Goal: Check status: Check status

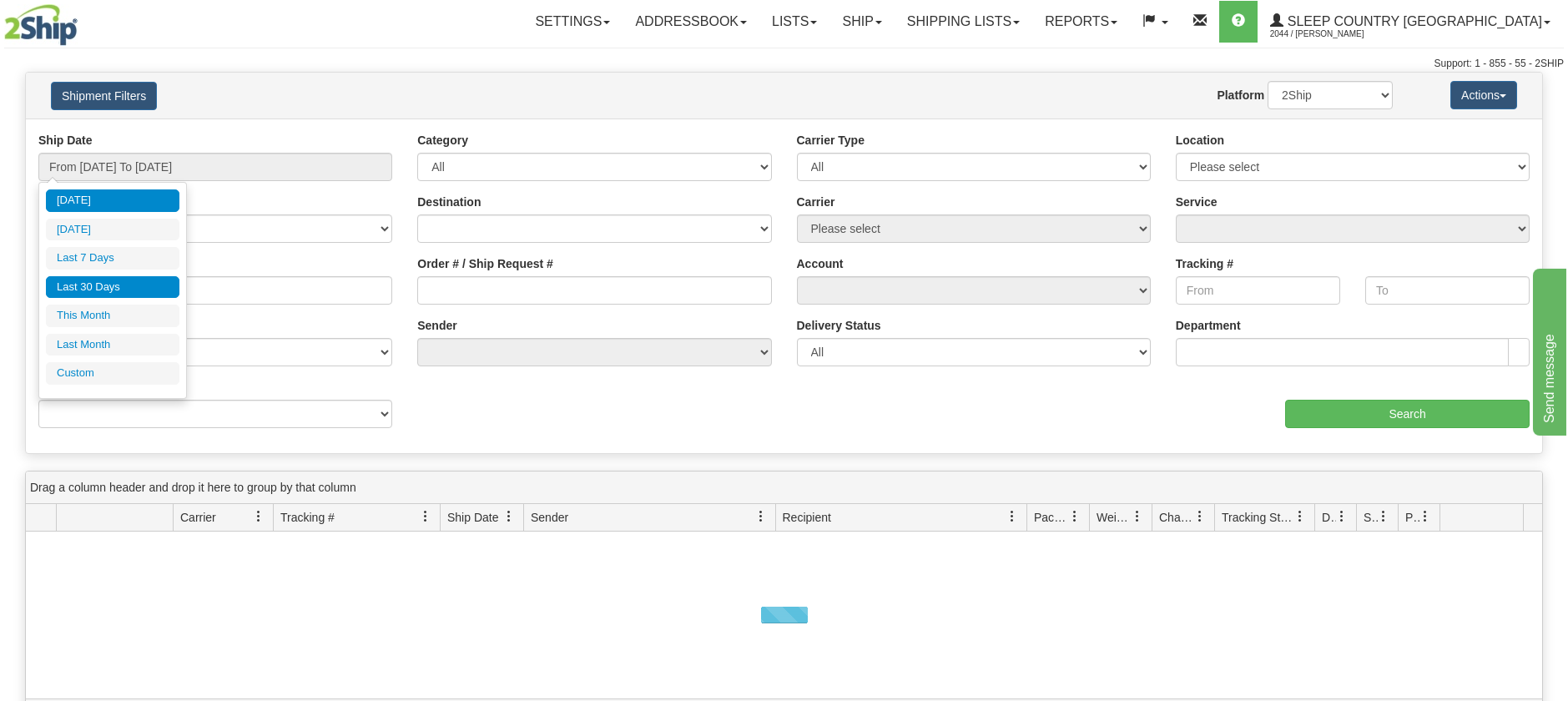
click at [89, 290] on li "Last 30 Days" at bounding box center [112, 287] width 133 height 22
type input "From [DATE] To [DATE]"
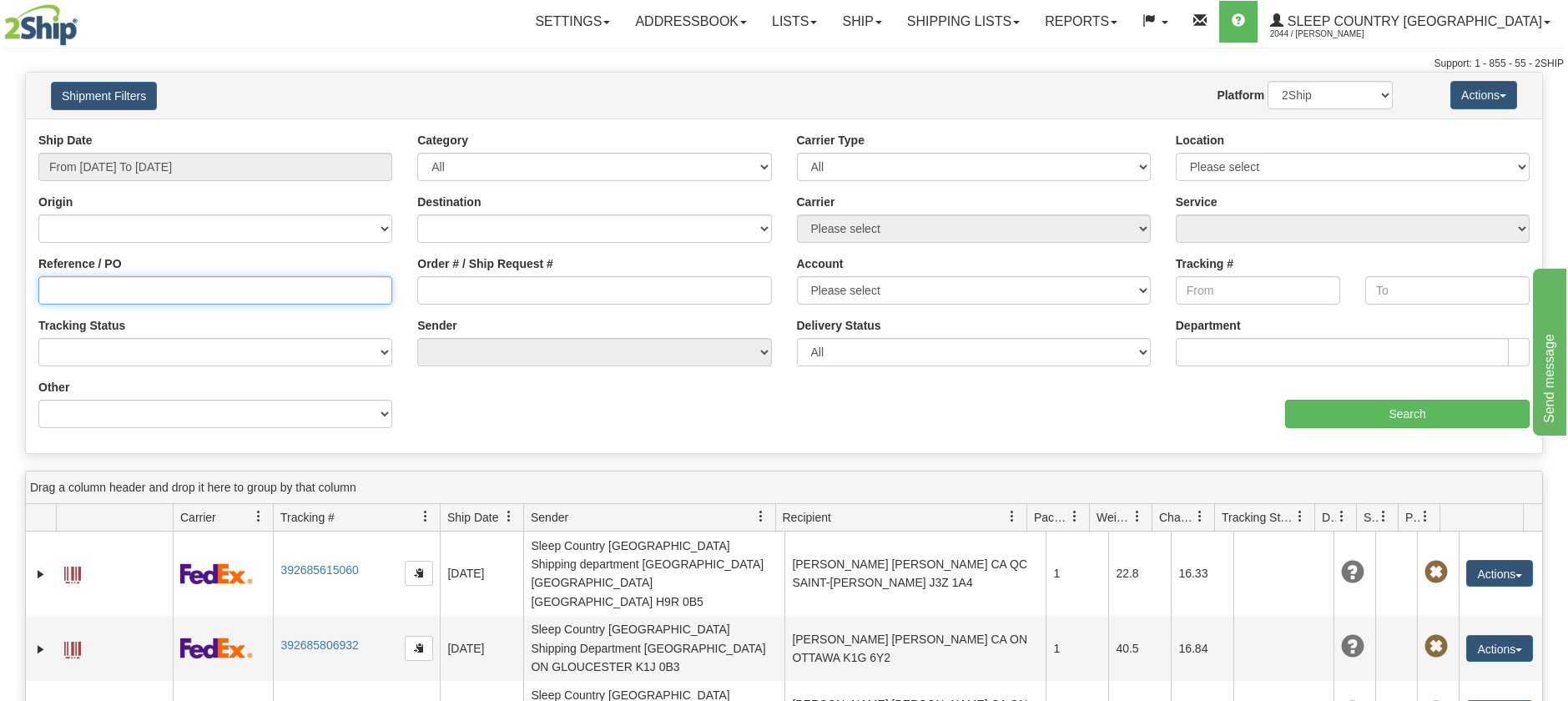
click at [145, 287] on input "Reference / PO" at bounding box center [215, 290] width 354 height 29
paste input "1054952"
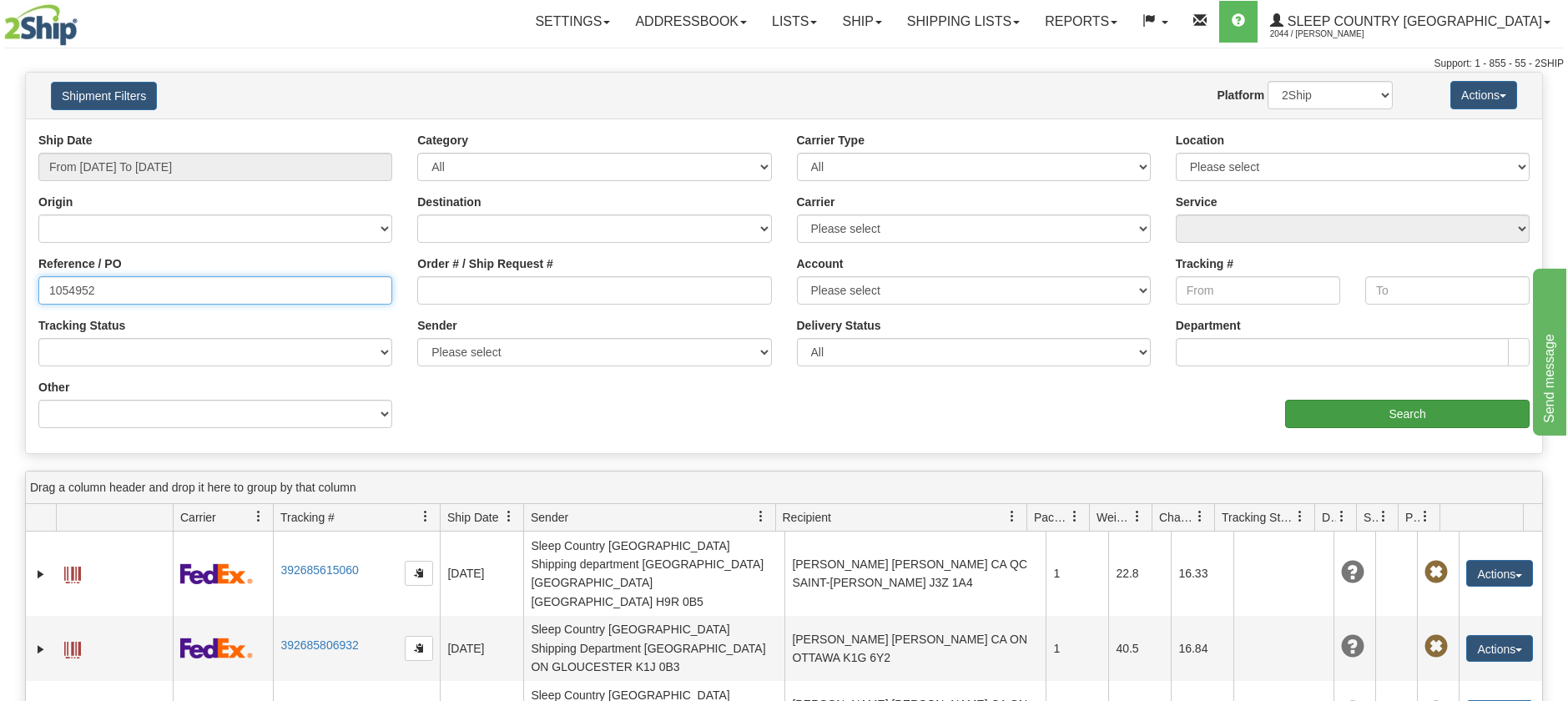
type input "1054952"
click at [1410, 423] on input "Search" at bounding box center [1407, 413] width 245 height 29
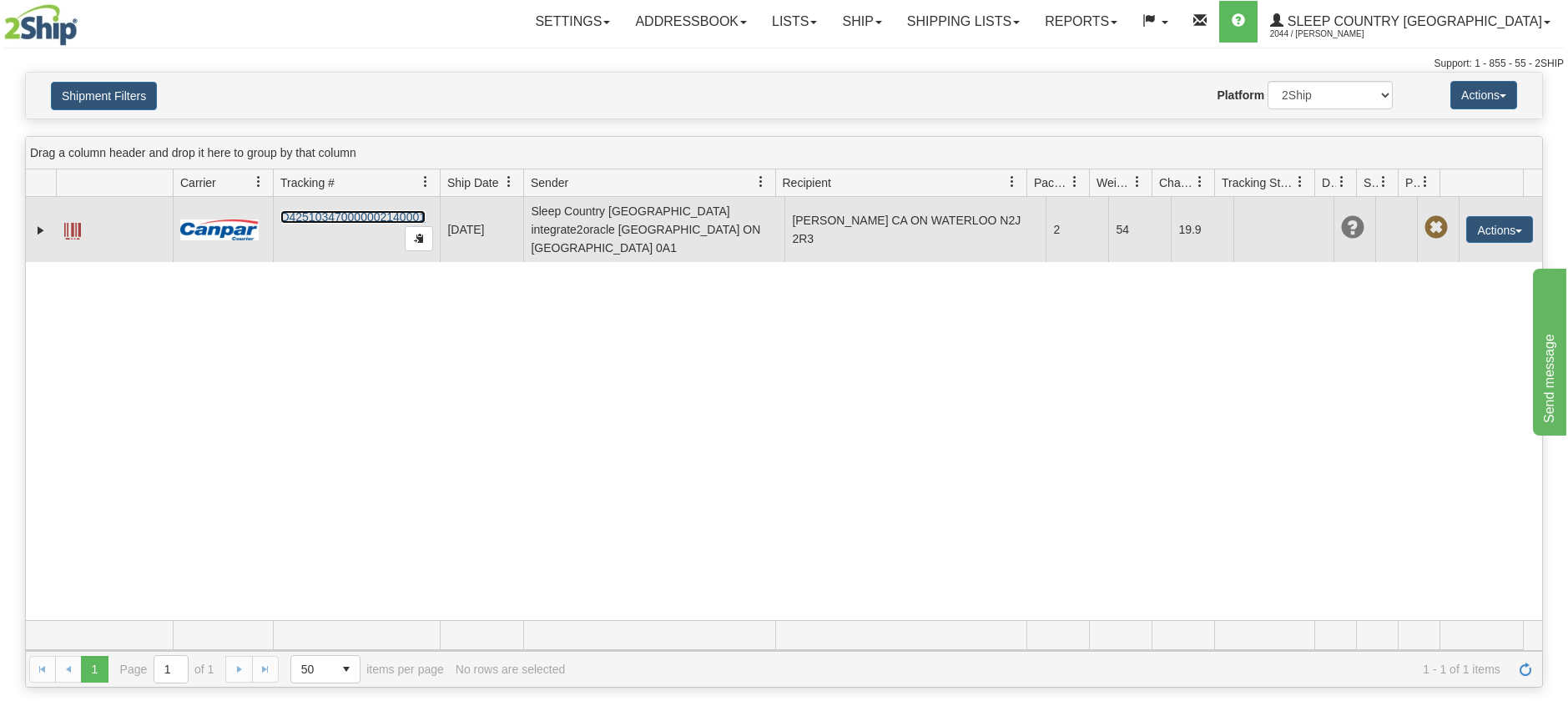
click at [313, 210] on link "D425103470000002140001" at bounding box center [353, 216] width 146 height 13
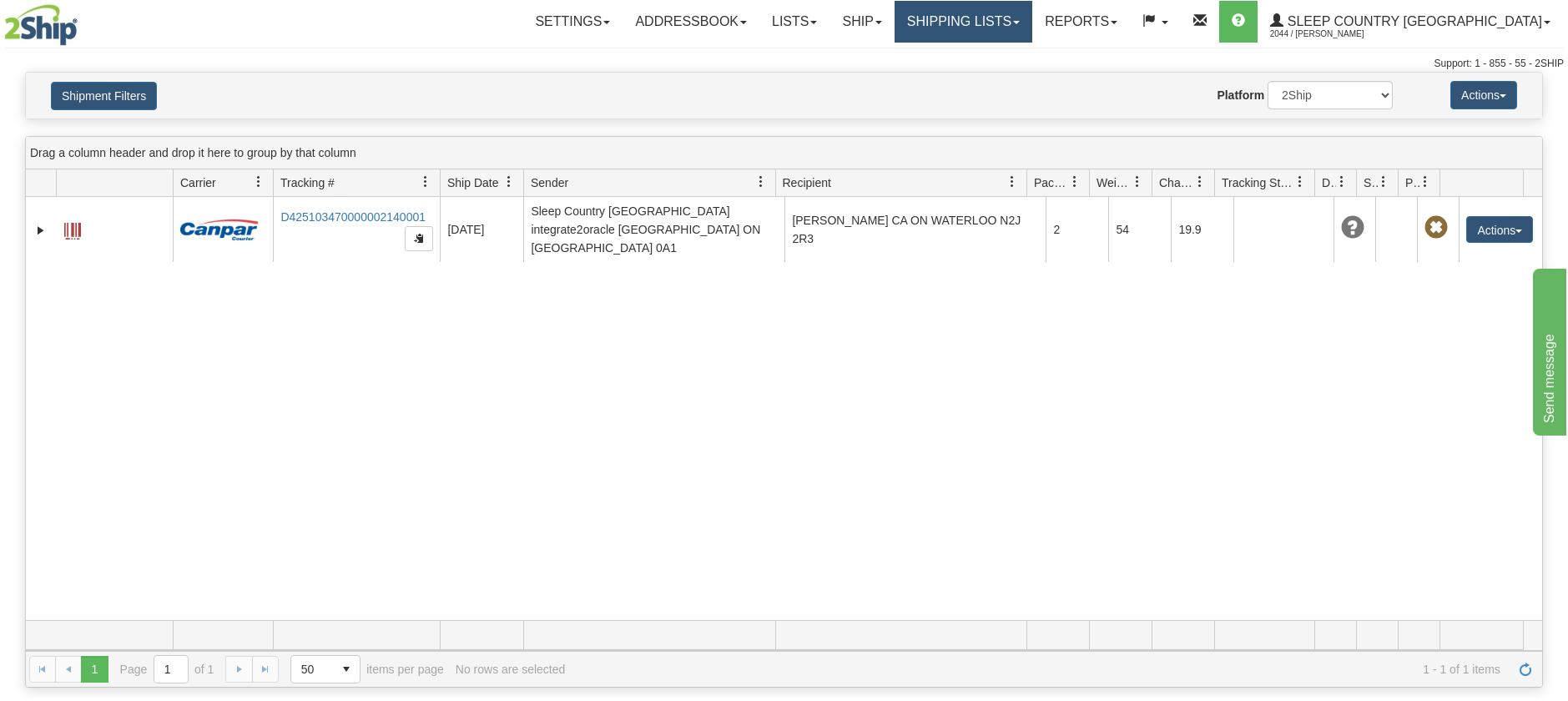
click at [1032, 19] on link "Shipping lists" at bounding box center [963, 21] width 138 height 42
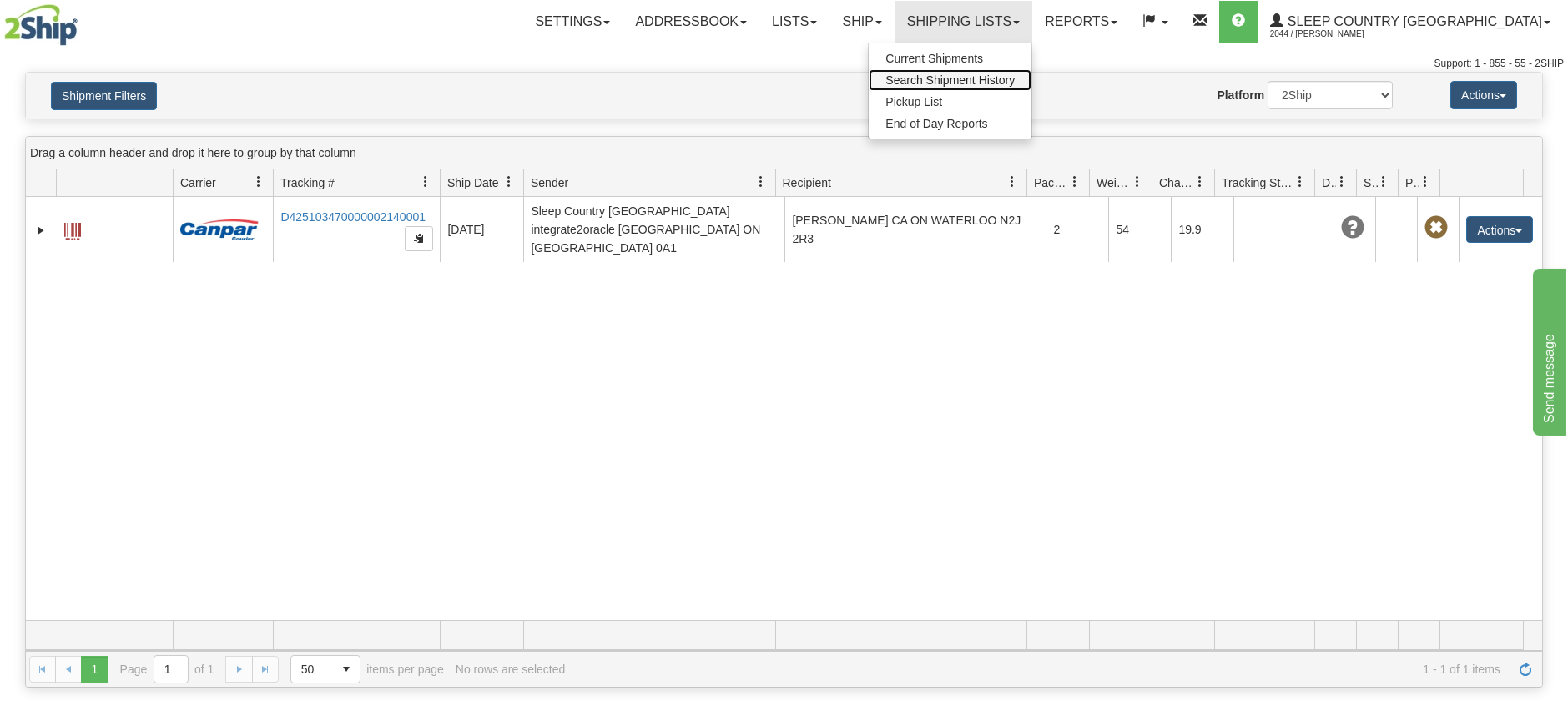
click at [1015, 78] on span "Search Shipment History" at bounding box center [950, 79] width 130 height 13
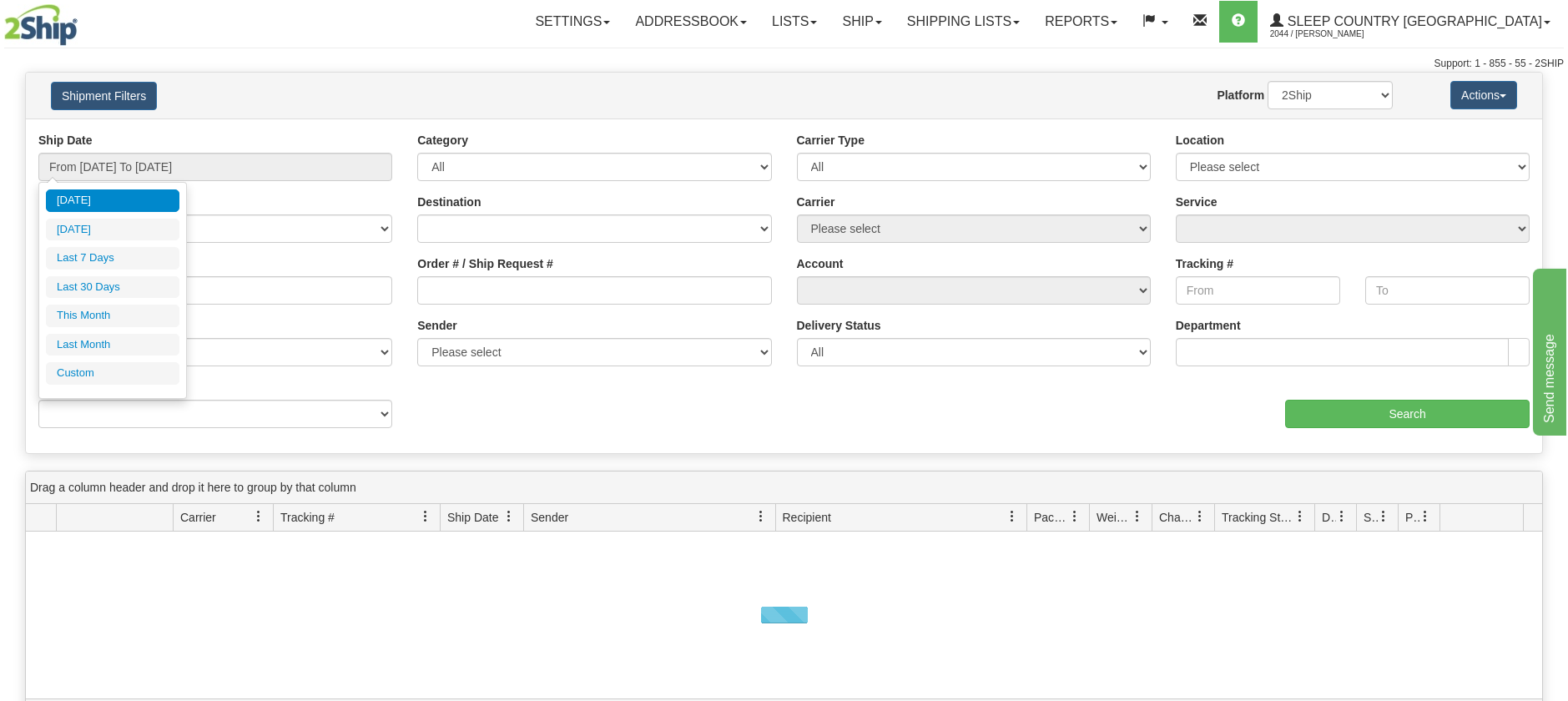
click at [91, 281] on li "Last 30 Days" at bounding box center [112, 287] width 133 height 22
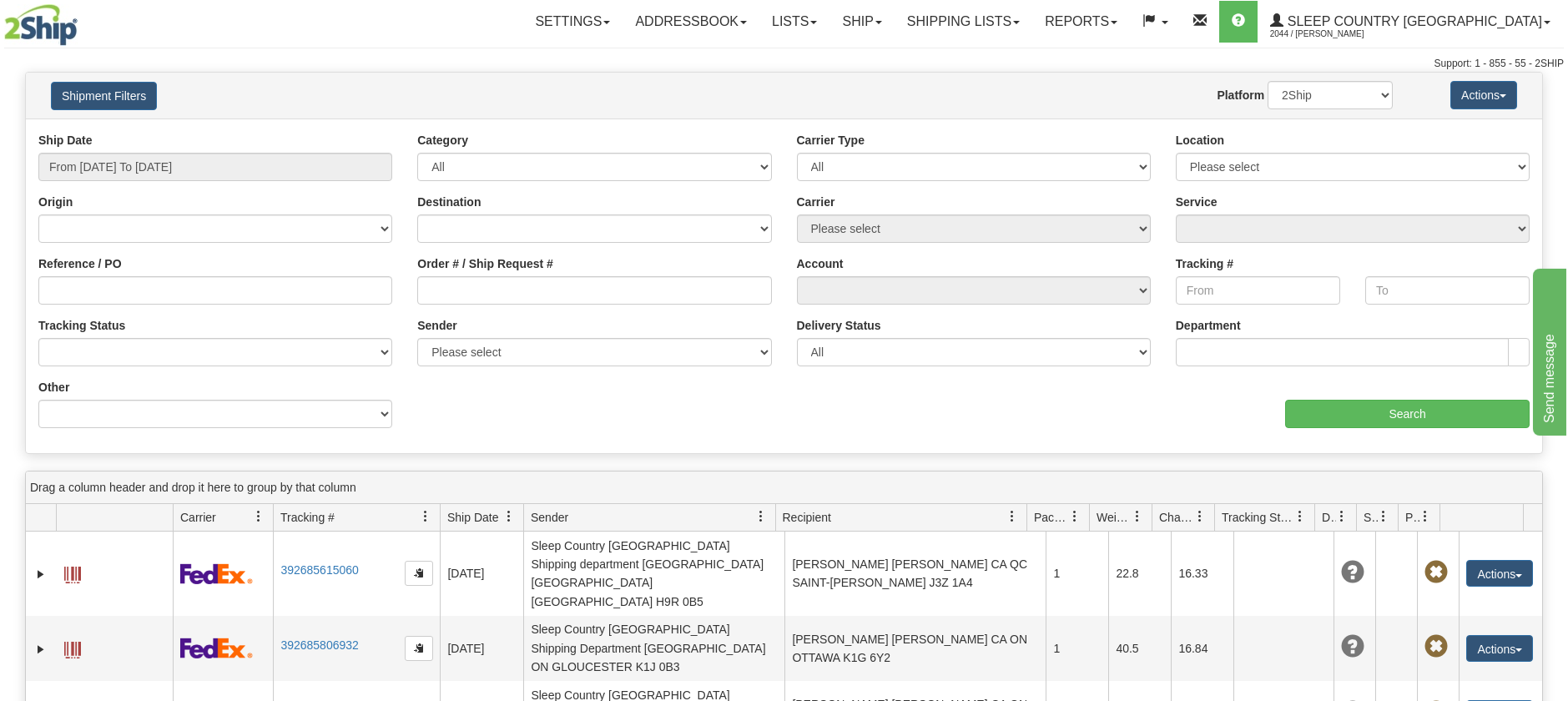
type input "From [DATE] To [DATE]"
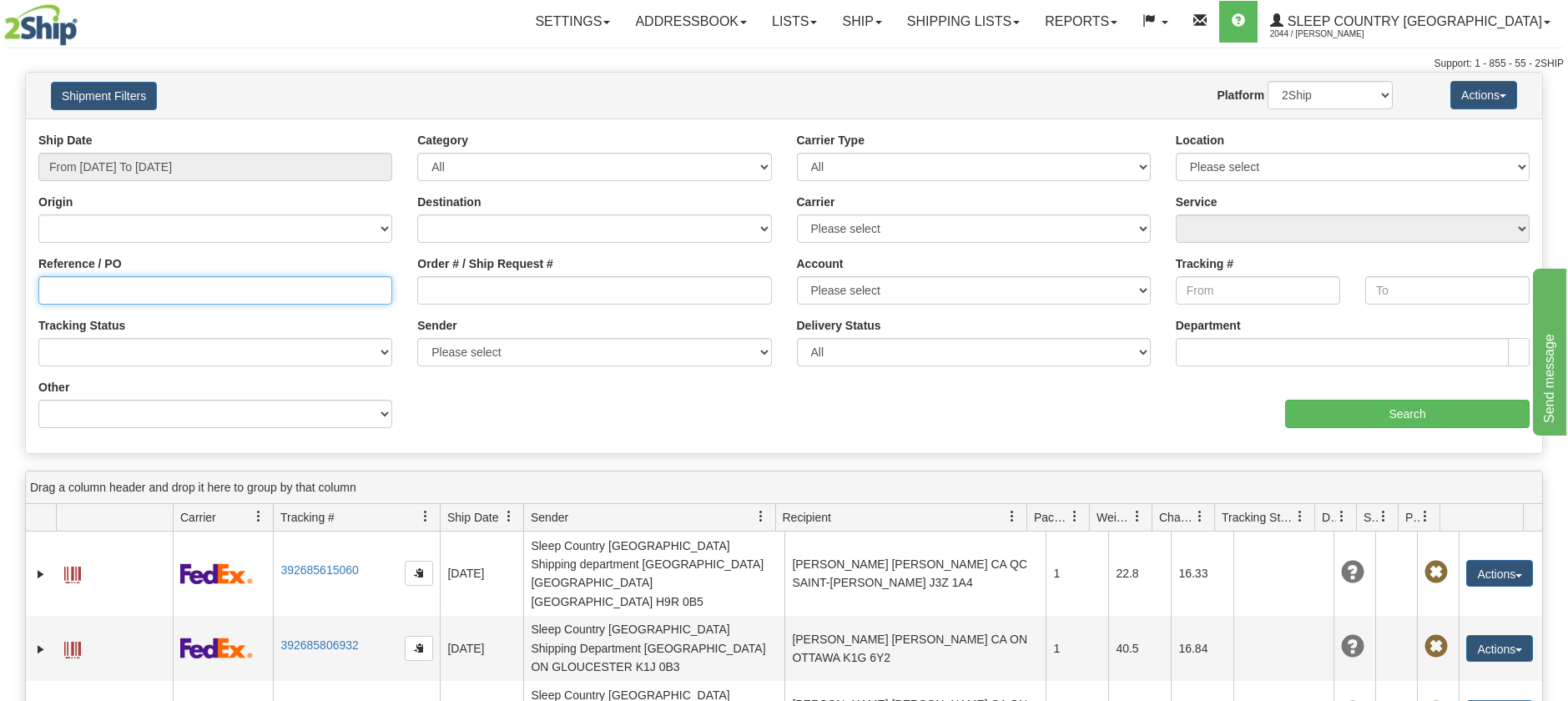
click at [194, 296] on input "Reference / PO" at bounding box center [215, 290] width 354 height 29
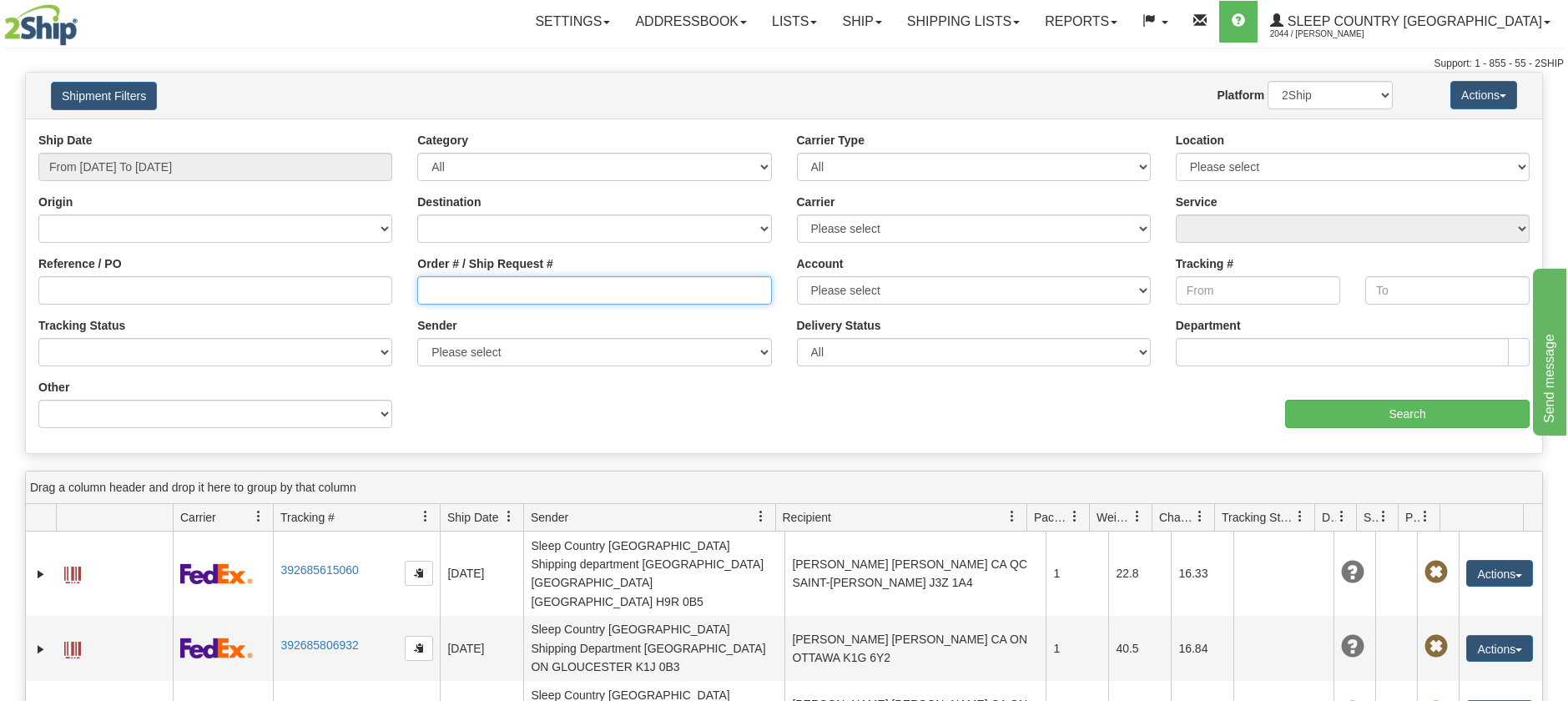
click at [603, 285] on input "Order # / Ship Request #" at bounding box center [594, 290] width 354 height 29
paste input "9000I036303"
type input "9000I036303"
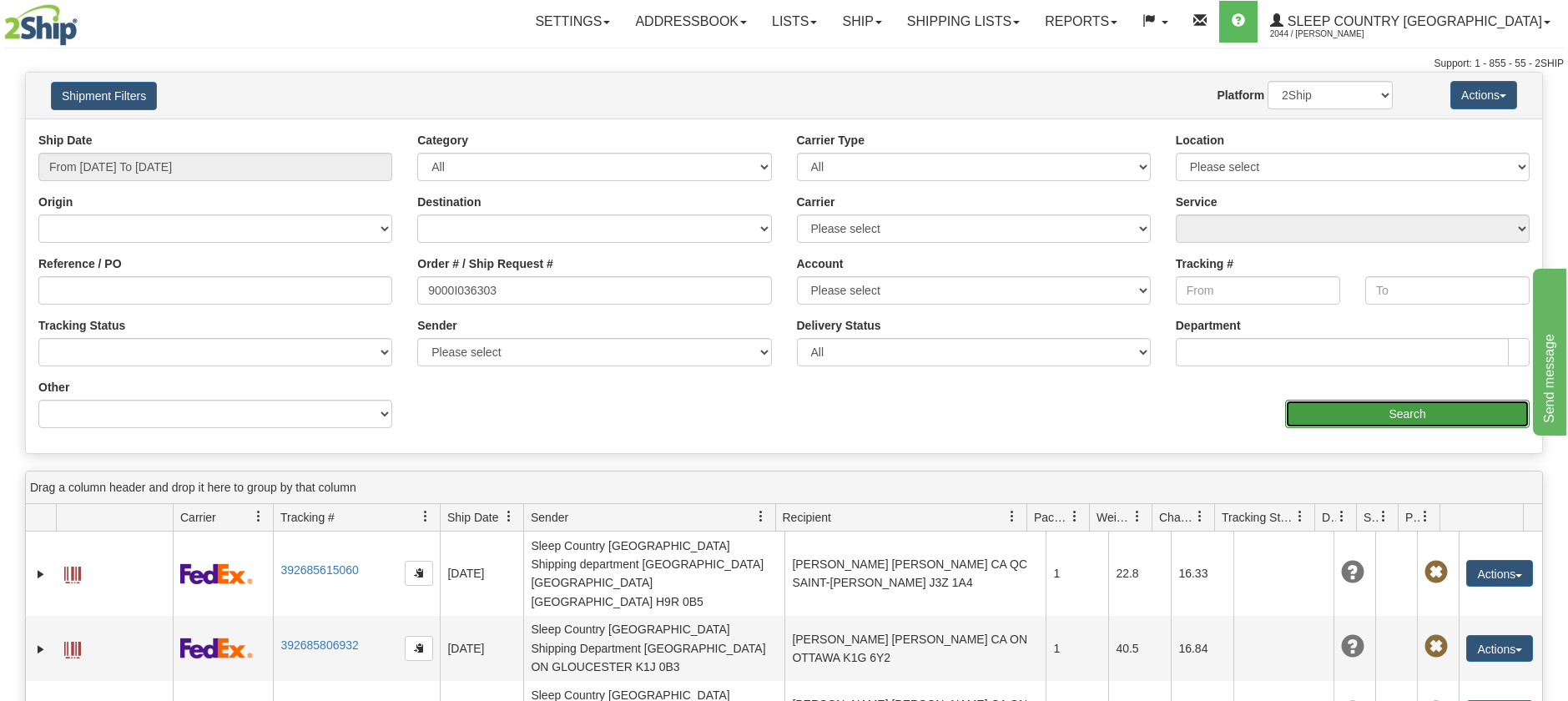
click at [1331, 405] on input "Search" at bounding box center [1407, 413] width 245 height 29
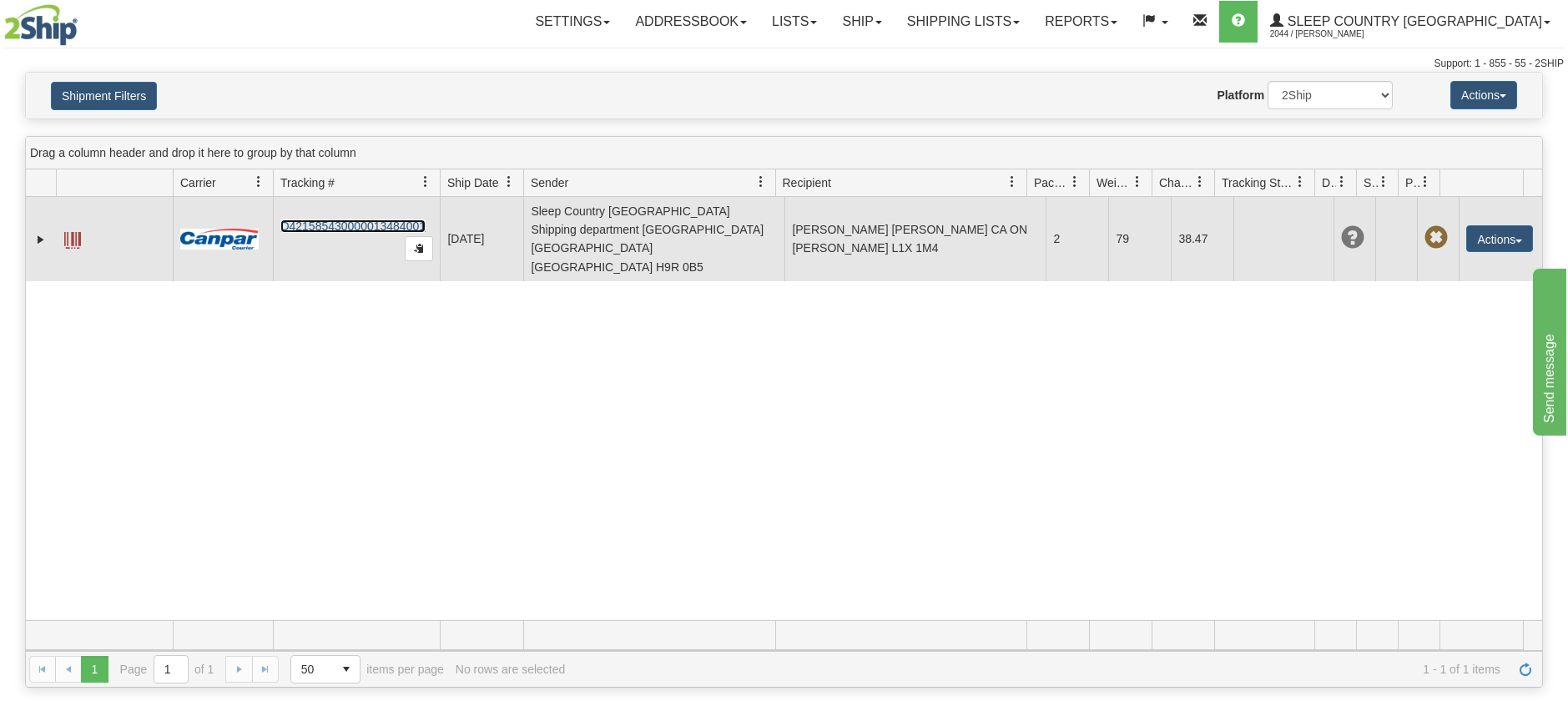
click at [340, 220] on link "D421585430000013484001" at bounding box center [353, 226] width 146 height 13
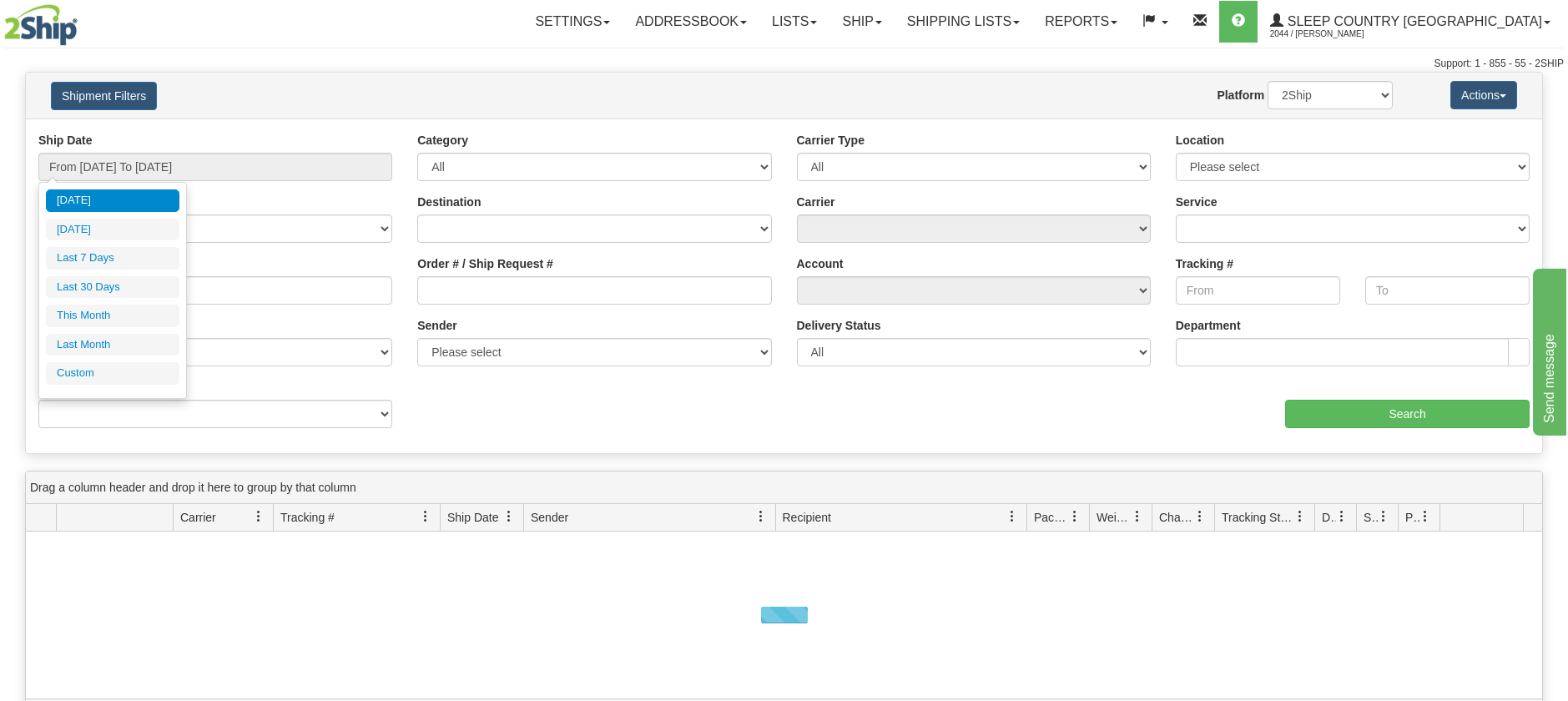
click at [96, 286] on li "Last 30 Days" at bounding box center [112, 287] width 133 height 22
type input "From [DATE] To [DATE]"
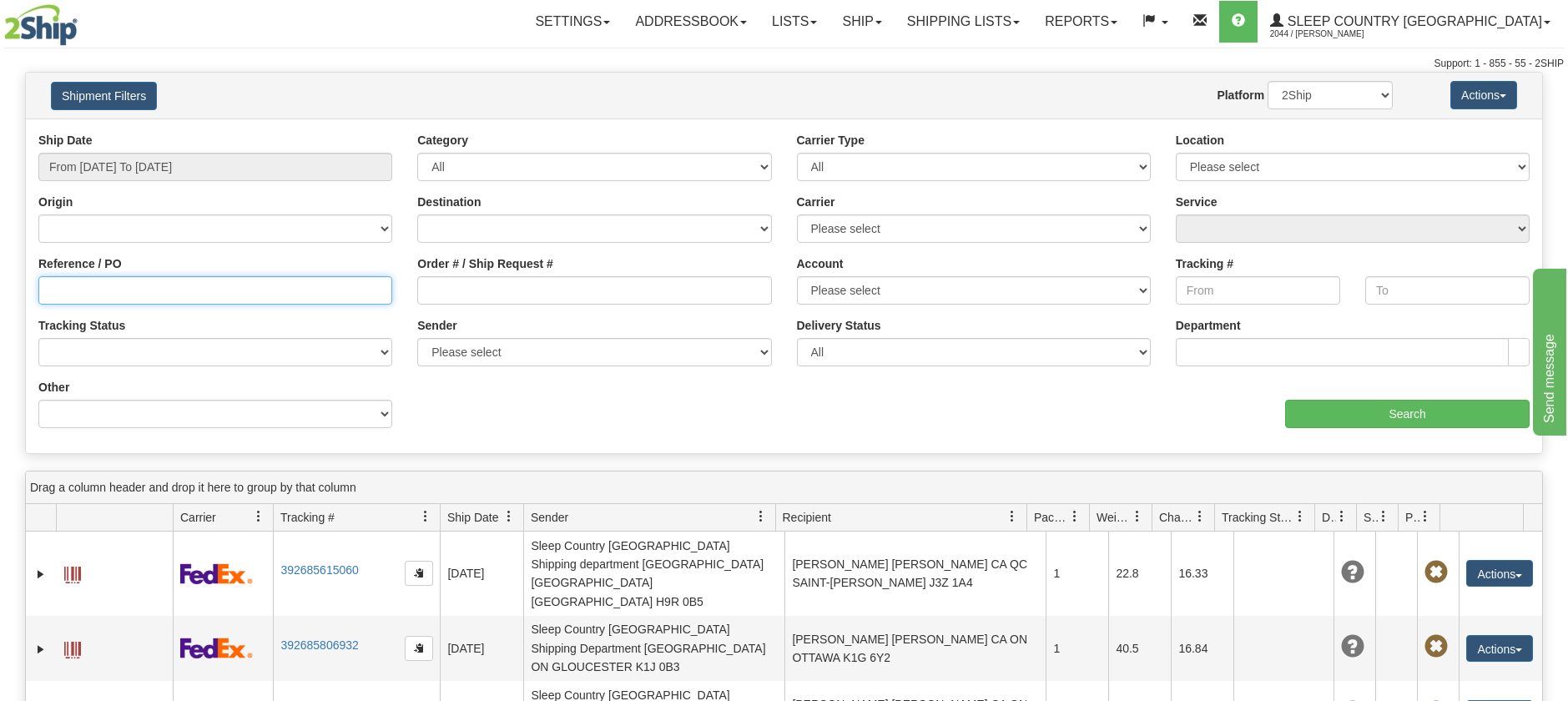
click at [158, 292] on input "Reference / PO" at bounding box center [215, 290] width 354 height 29
paste input "1055472"
type input "1055472"
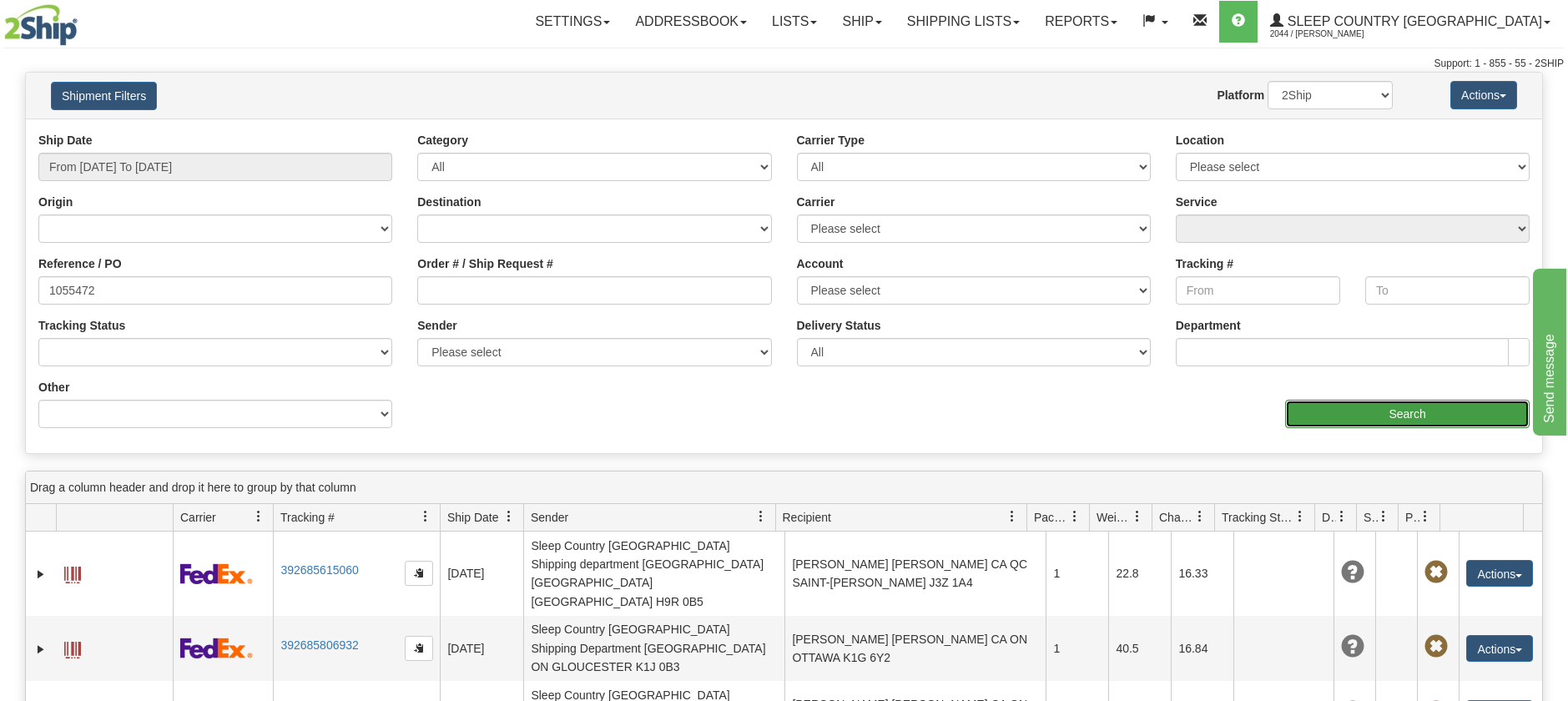
click at [1296, 405] on input "Search" at bounding box center [1407, 413] width 245 height 29
